Goal: Task Accomplishment & Management: Complete application form

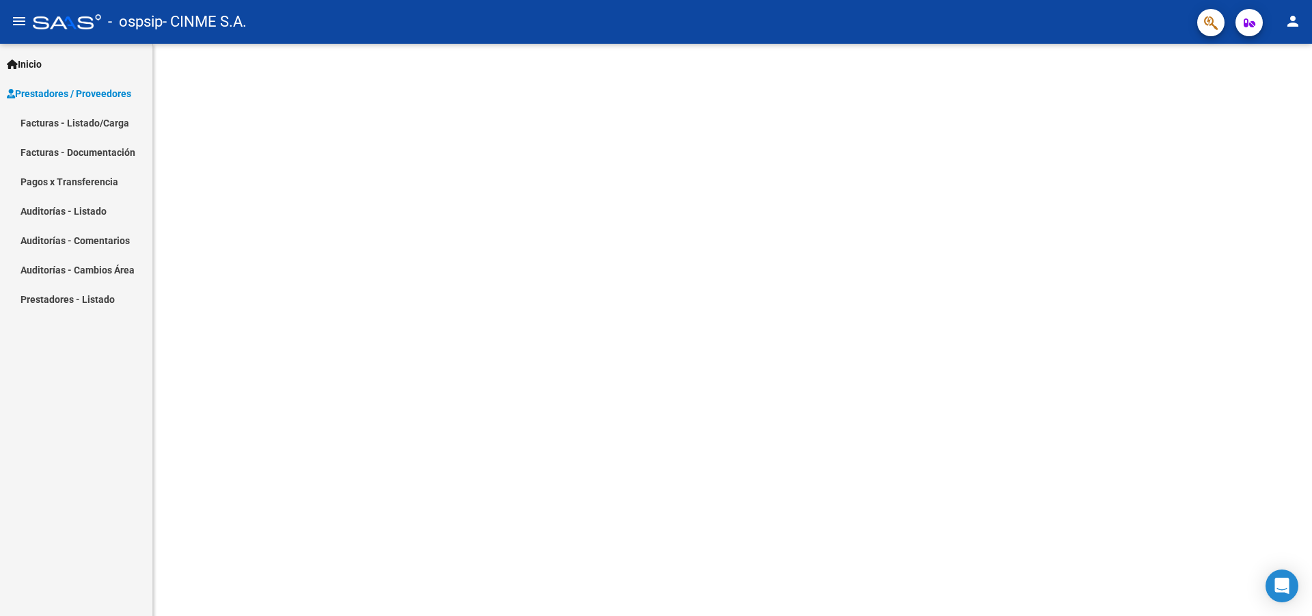
click at [48, 122] on link "Facturas - Listado/Carga" at bounding box center [76, 122] width 152 height 29
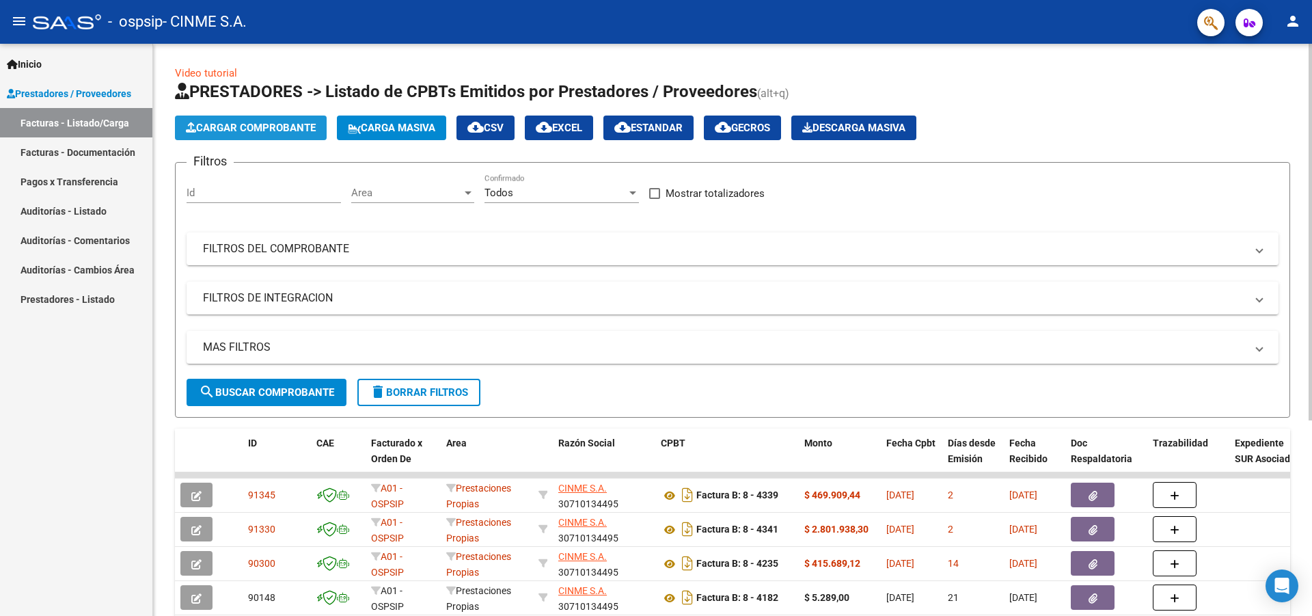
click at [224, 132] on span "Cargar Comprobante" at bounding box center [251, 128] width 130 height 12
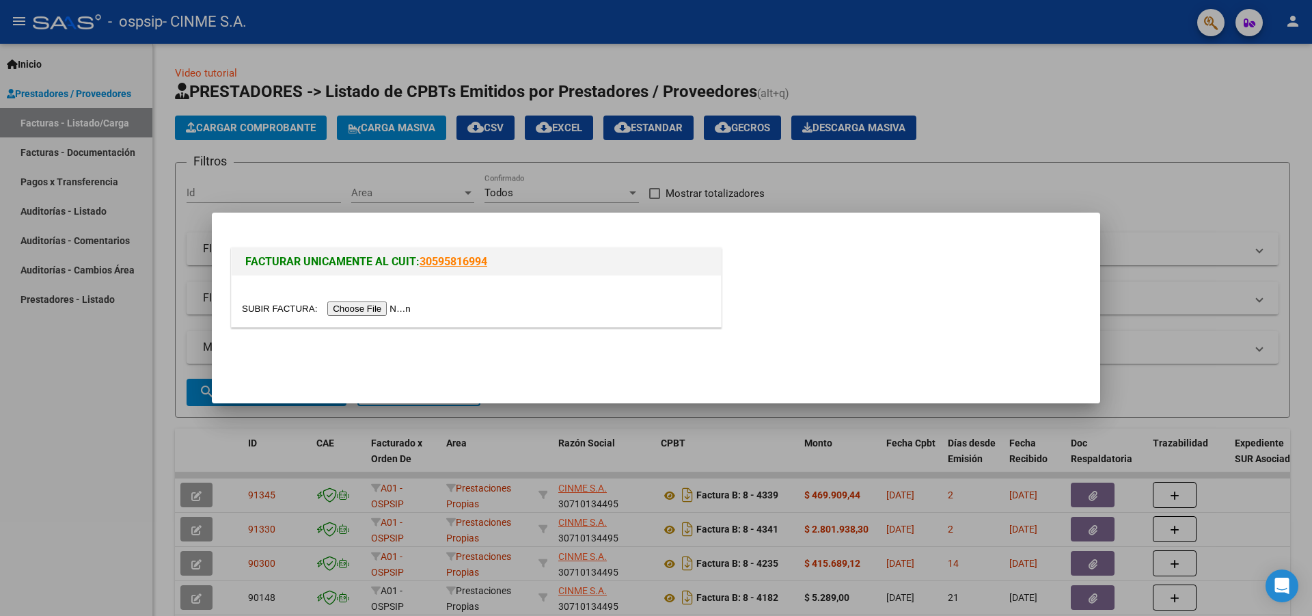
click at [364, 308] on input "file" at bounding box center [328, 308] width 173 height 14
click at [387, 309] on input "file" at bounding box center [328, 308] width 173 height 14
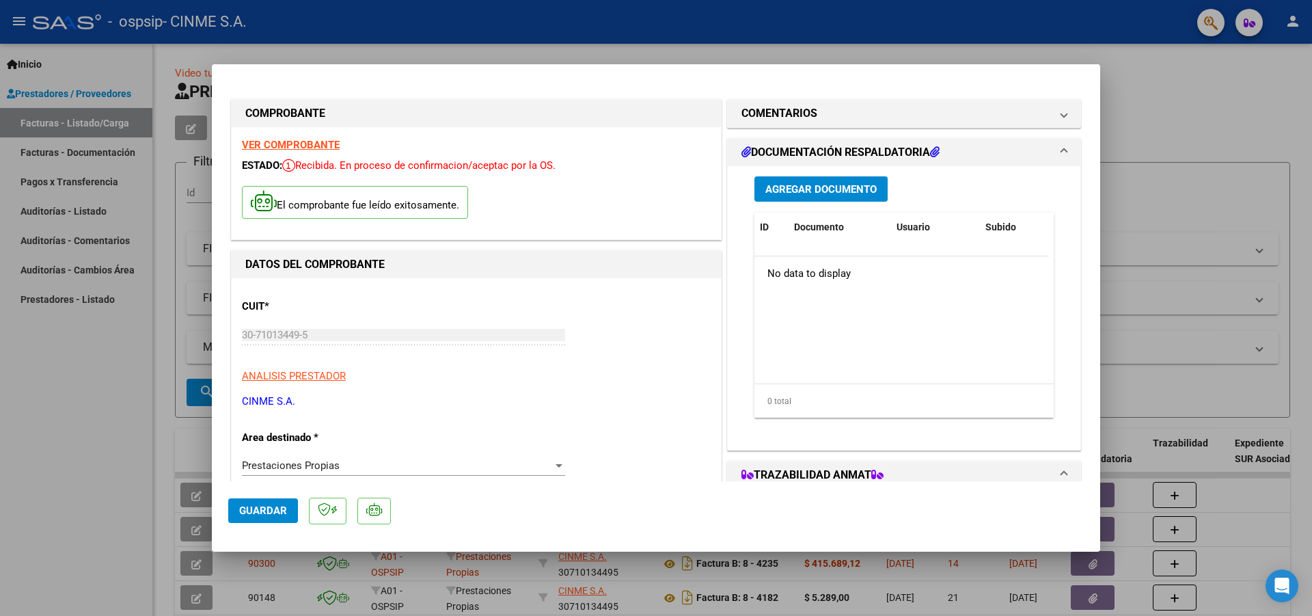
click at [794, 185] on span "Agregar Documento" at bounding box center [820, 189] width 111 height 12
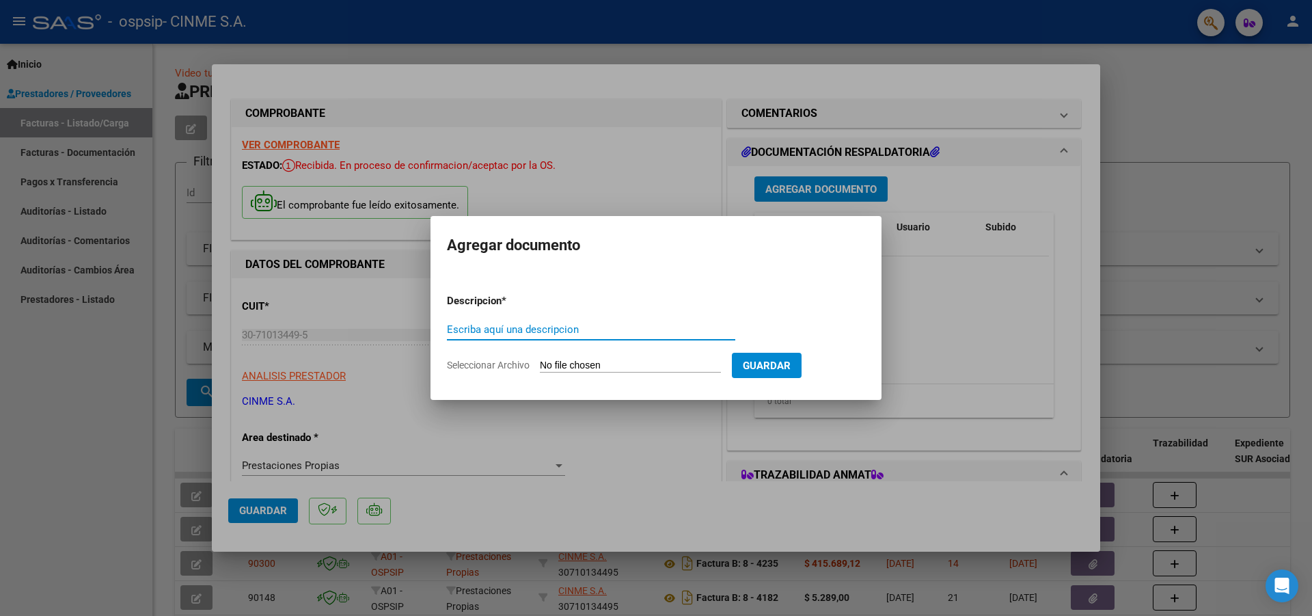
click at [492, 365] on span "Seleccionar Archivo" at bounding box center [488, 364] width 83 height 11
click at [540, 365] on input "Seleccionar Archivo" at bounding box center [630, 365] width 181 height 13
type input "C:\fakepath\OSPSIP 2Q [DATE].pdf"
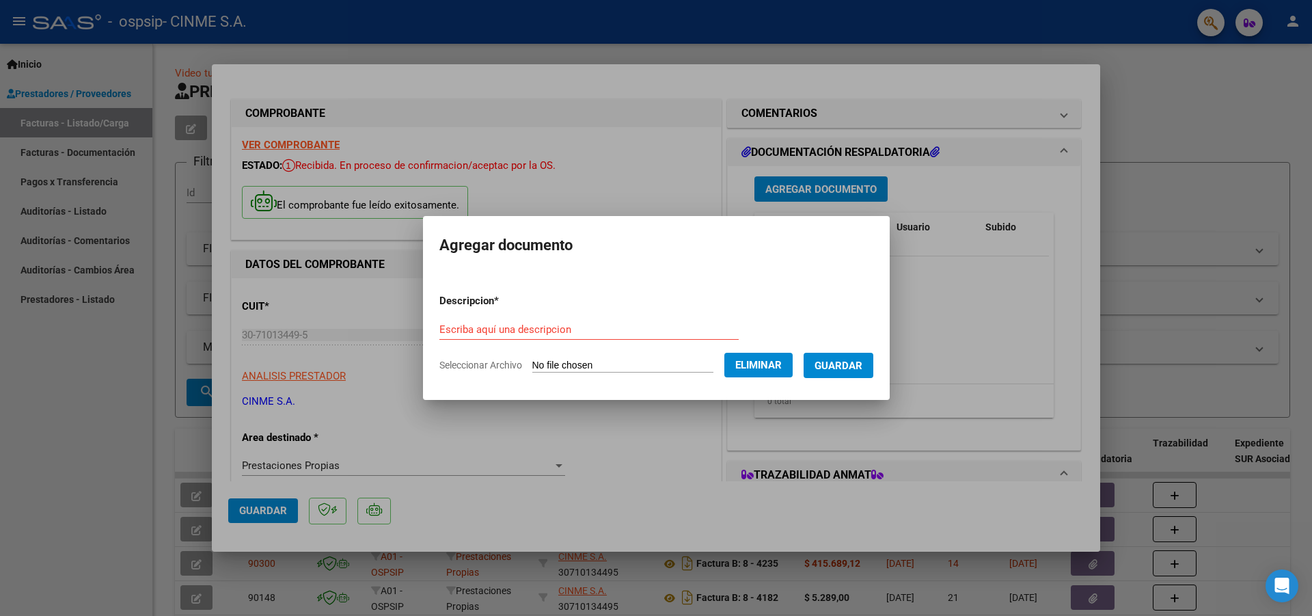
click at [450, 326] on input "Escriba aquí una descripcion" at bounding box center [588, 329] width 299 height 12
type input "FC"
click at [847, 363] on span "Guardar" at bounding box center [839, 365] width 48 height 12
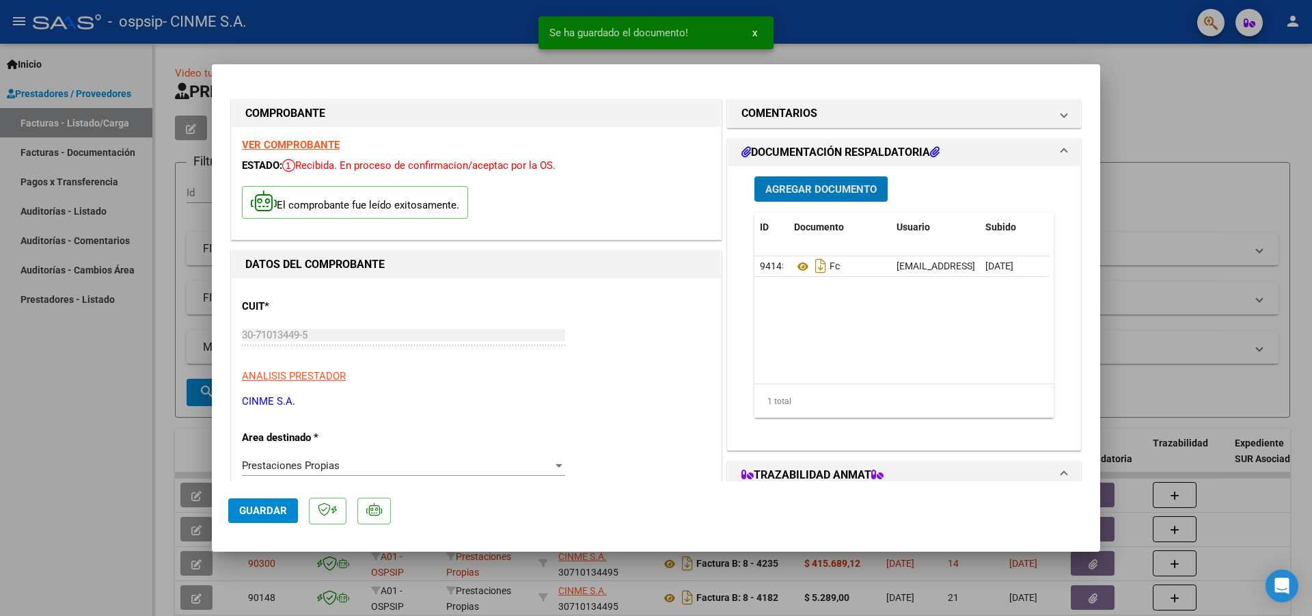
click at [806, 188] on span "Agregar Documento" at bounding box center [820, 189] width 111 height 12
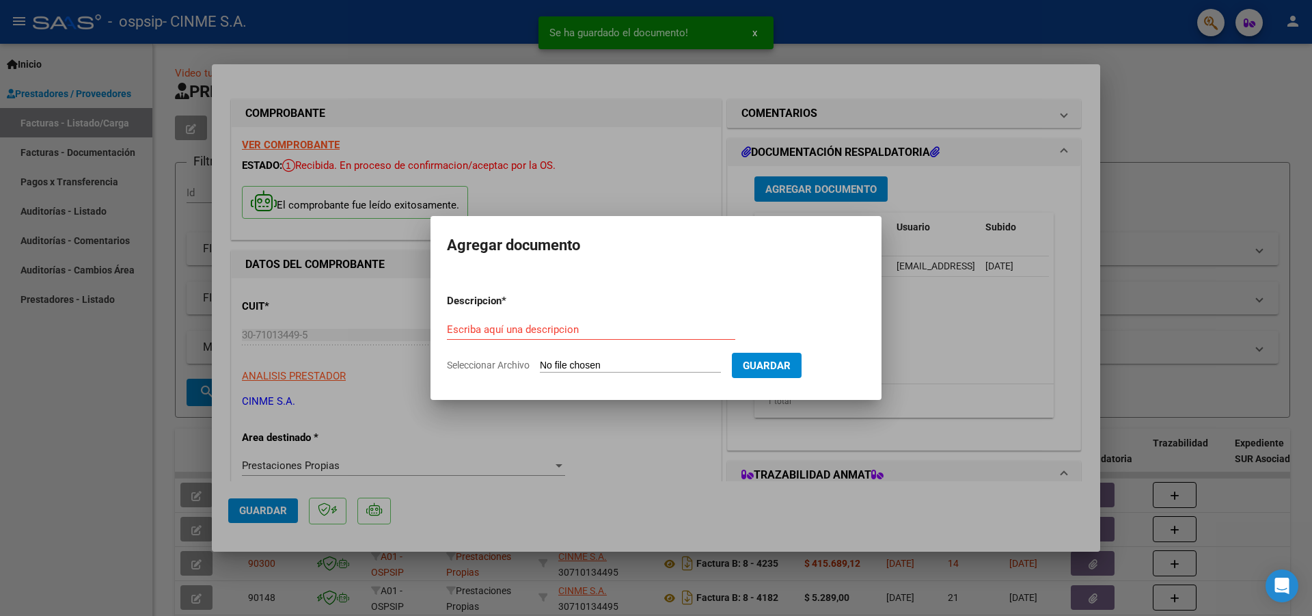
click at [492, 364] on span "Seleccionar Archivo" at bounding box center [488, 364] width 83 height 11
click at [540, 364] on input "Seleccionar Archivo" at bounding box center [630, 365] width 181 height 13
type input "C:\fakepath\firmadas.pdf"
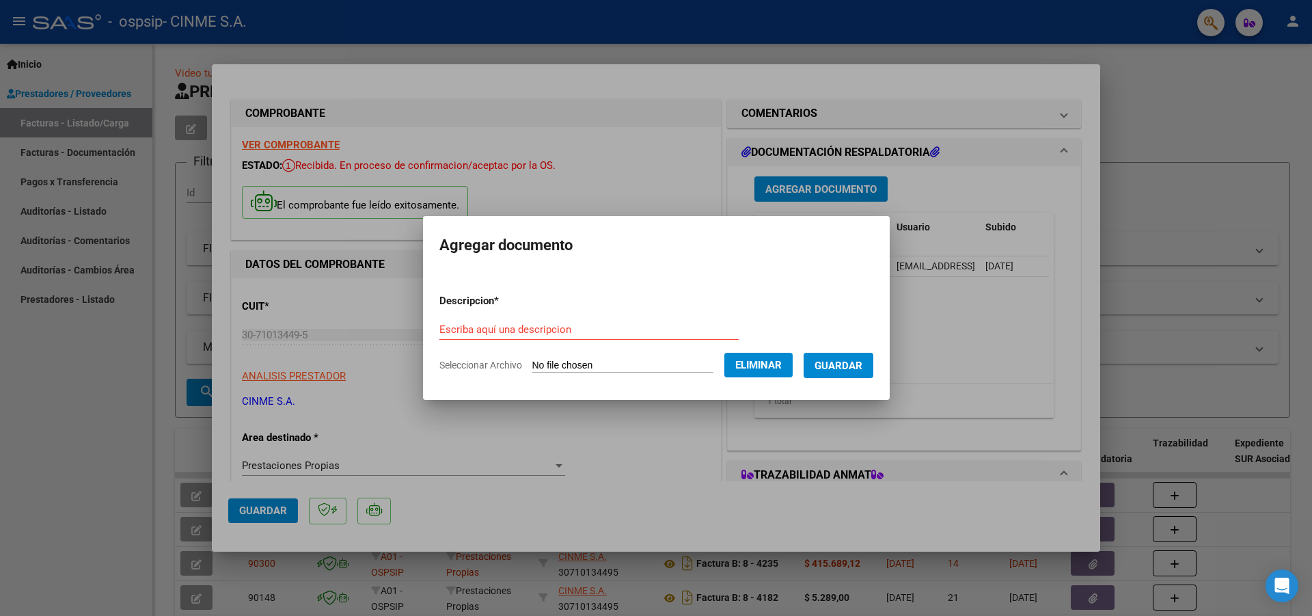
click at [446, 327] on input "Escriba aquí una descripcion" at bounding box center [588, 329] width 299 height 12
type input "firmas"
click at [836, 364] on span "Guardar" at bounding box center [839, 365] width 48 height 12
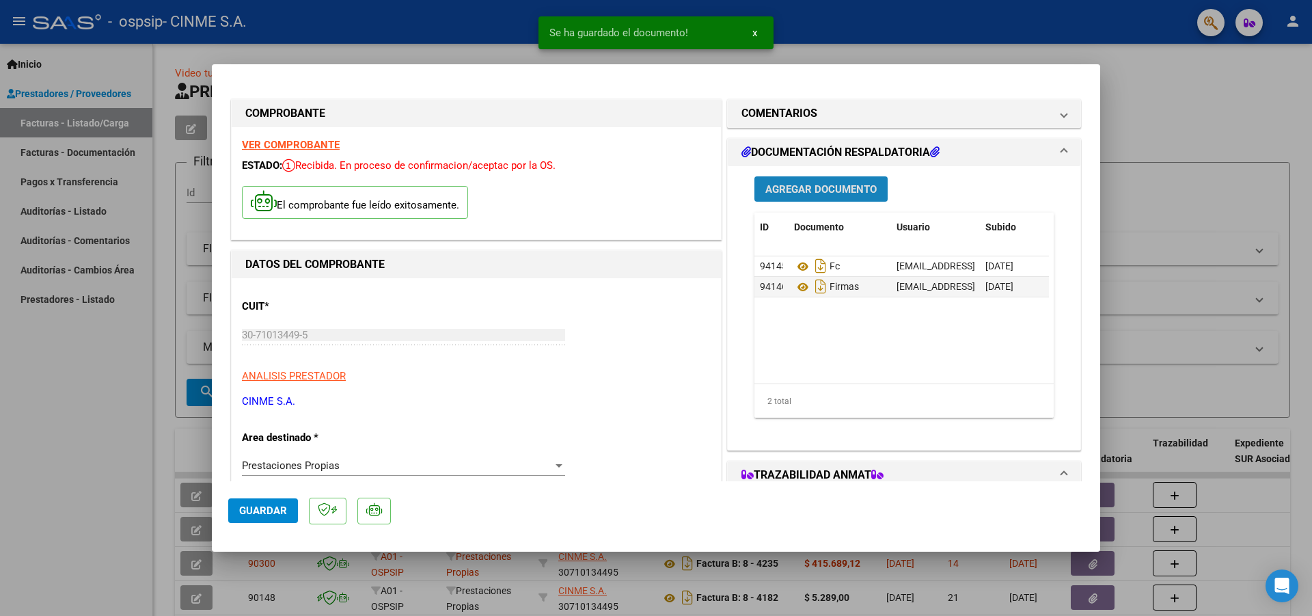
click at [817, 185] on span "Agregar Documento" at bounding box center [820, 189] width 111 height 12
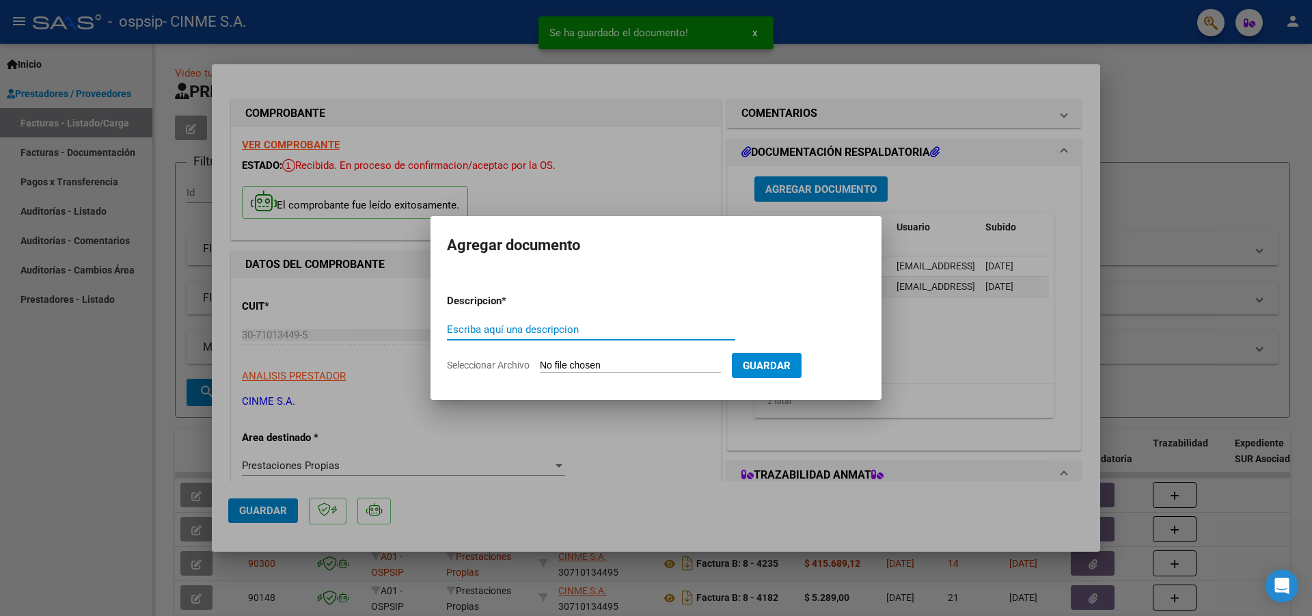
click at [492, 369] on span "Seleccionar Archivo" at bounding box center [488, 364] width 83 height 11
click at [540, 369] on input "Seleccionar Archivo" at bounding box center [630, 365] width 181 height 13
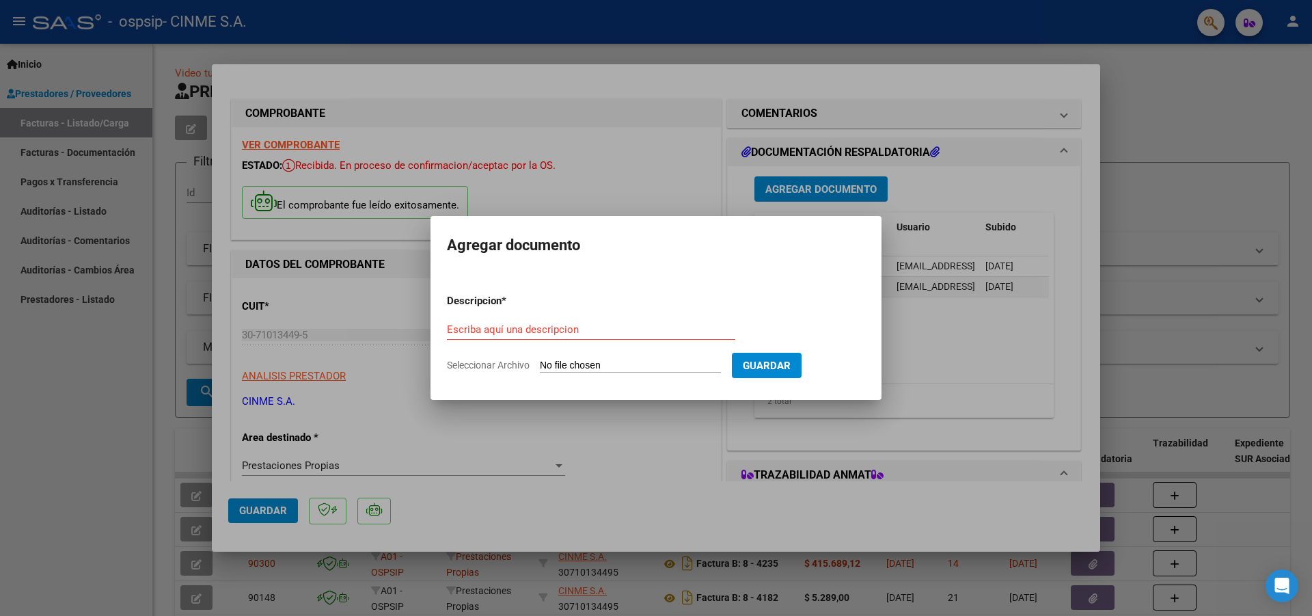
type input "C:\fakepath\planillas 2q.pdf"
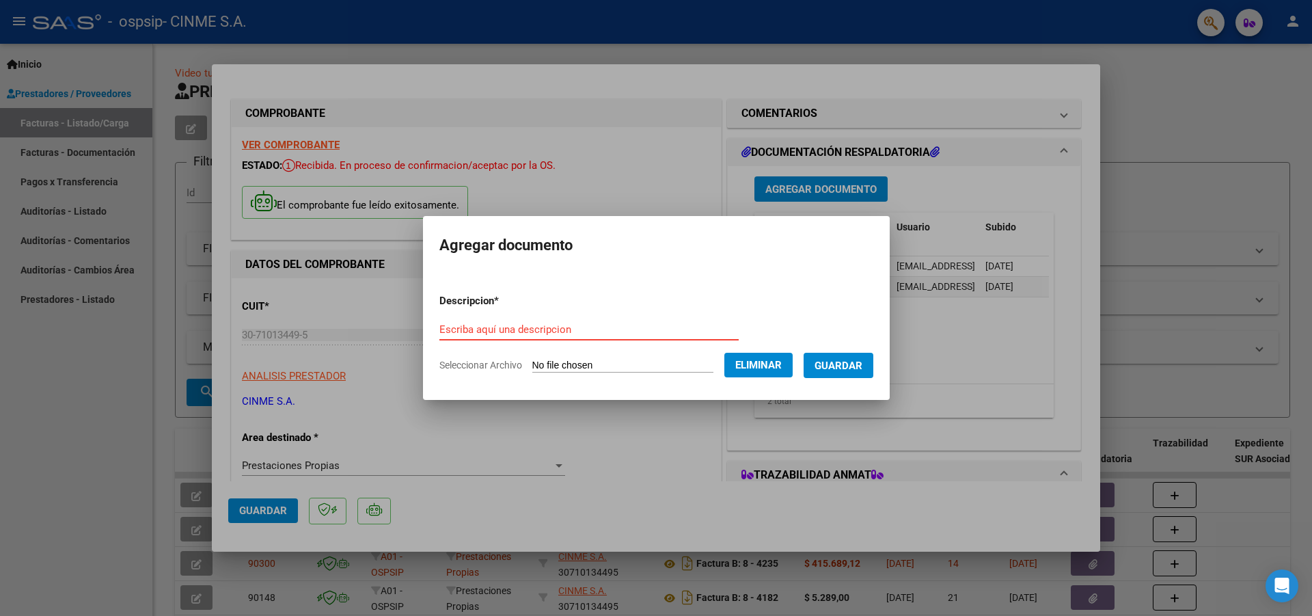
click at [450, 329] on input "Escriba aquí una descripcion" at bounding box center [588, 329] width 299 height 12
type input "planillas"
click at [847, 361] on span "Guardar" at bounding box center [839, 365] width 48 height 12
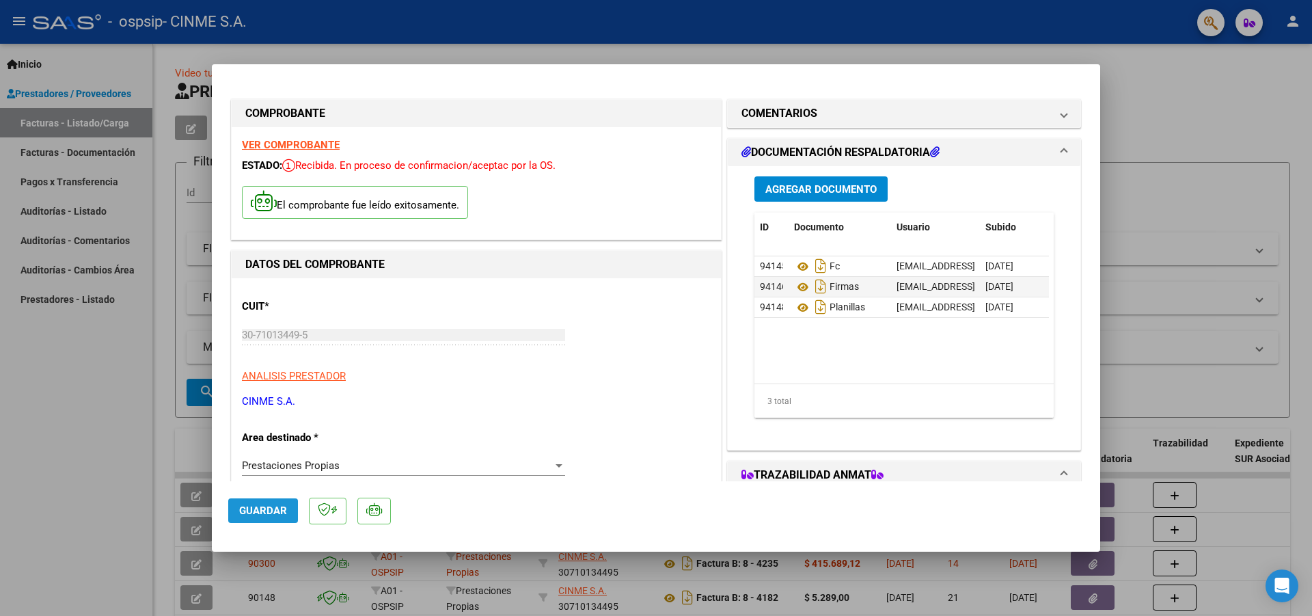
click at [268, 514] on span "Guardar" at bounding box center [263, 510] width 48 height 12
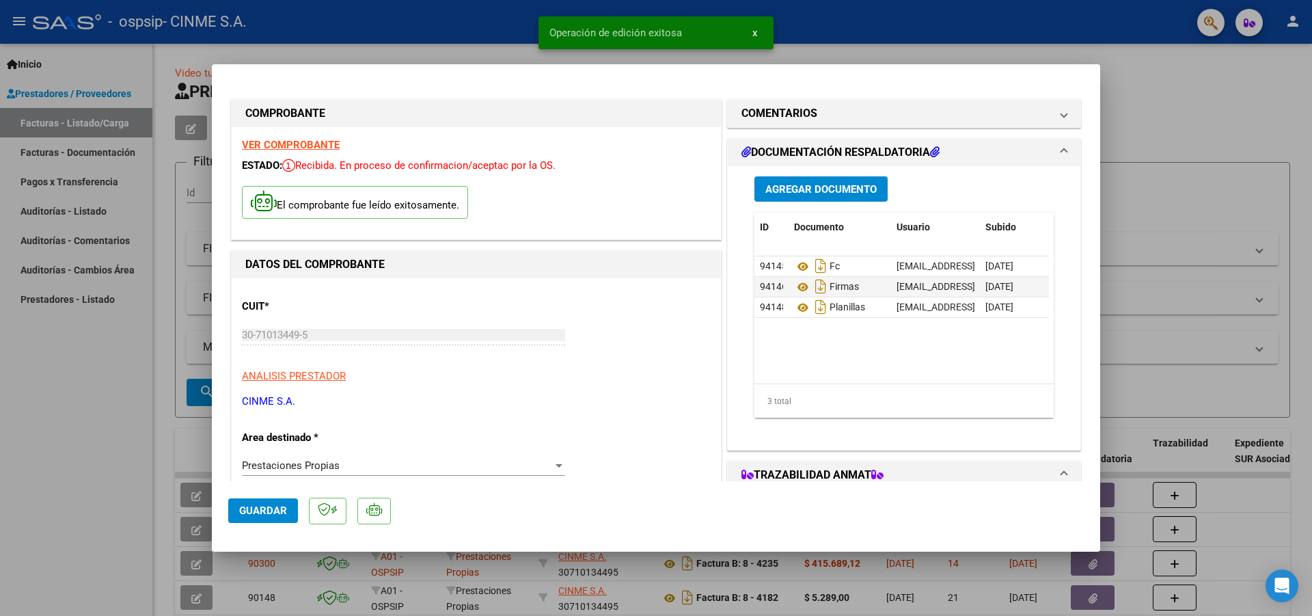
click at [1151, 118] on div at bounding box center [656, 308] width 1312 height 616
type input "$ 0,00"
